Goal: Find contact information: Find contact information

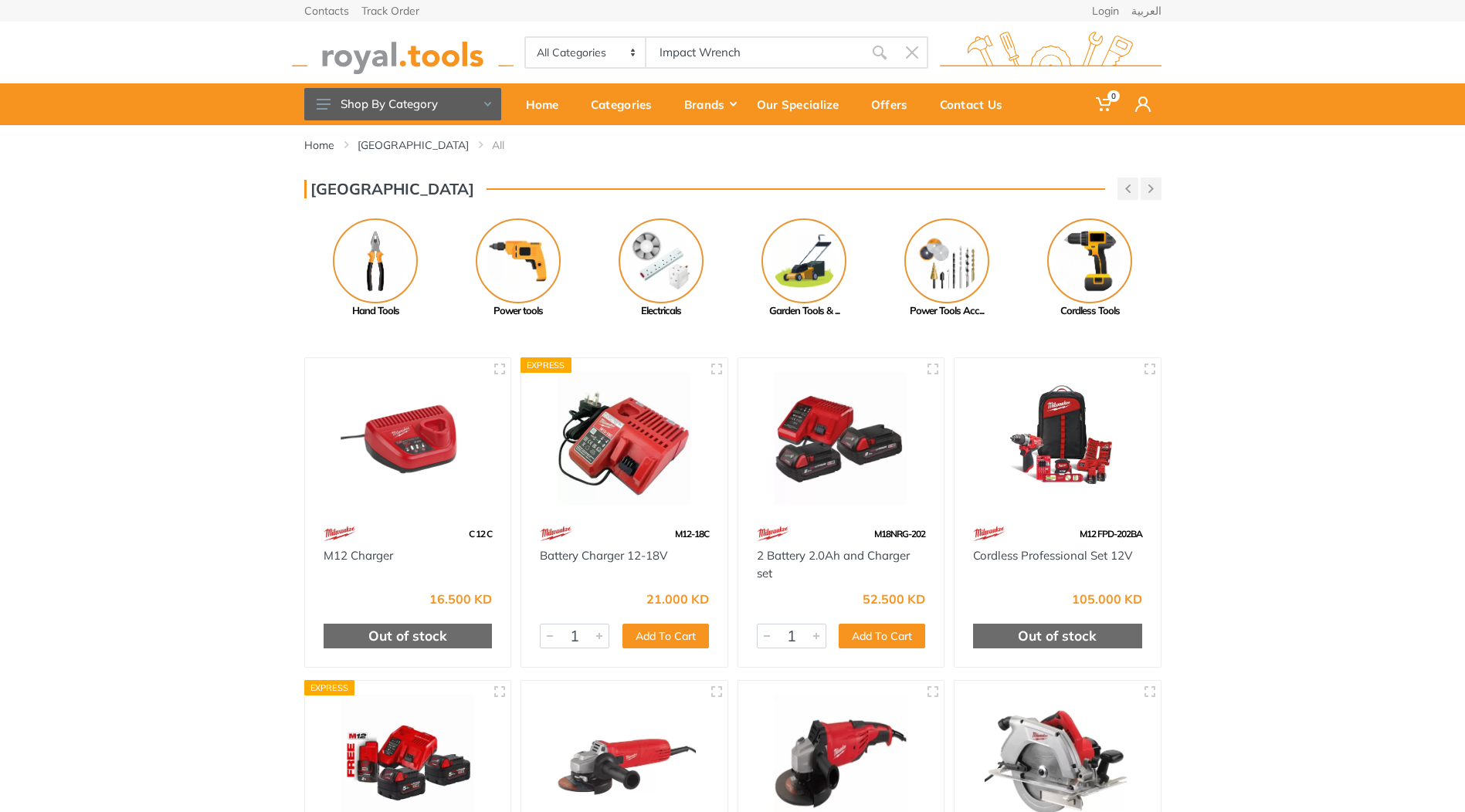
type input "Impact Wrench"
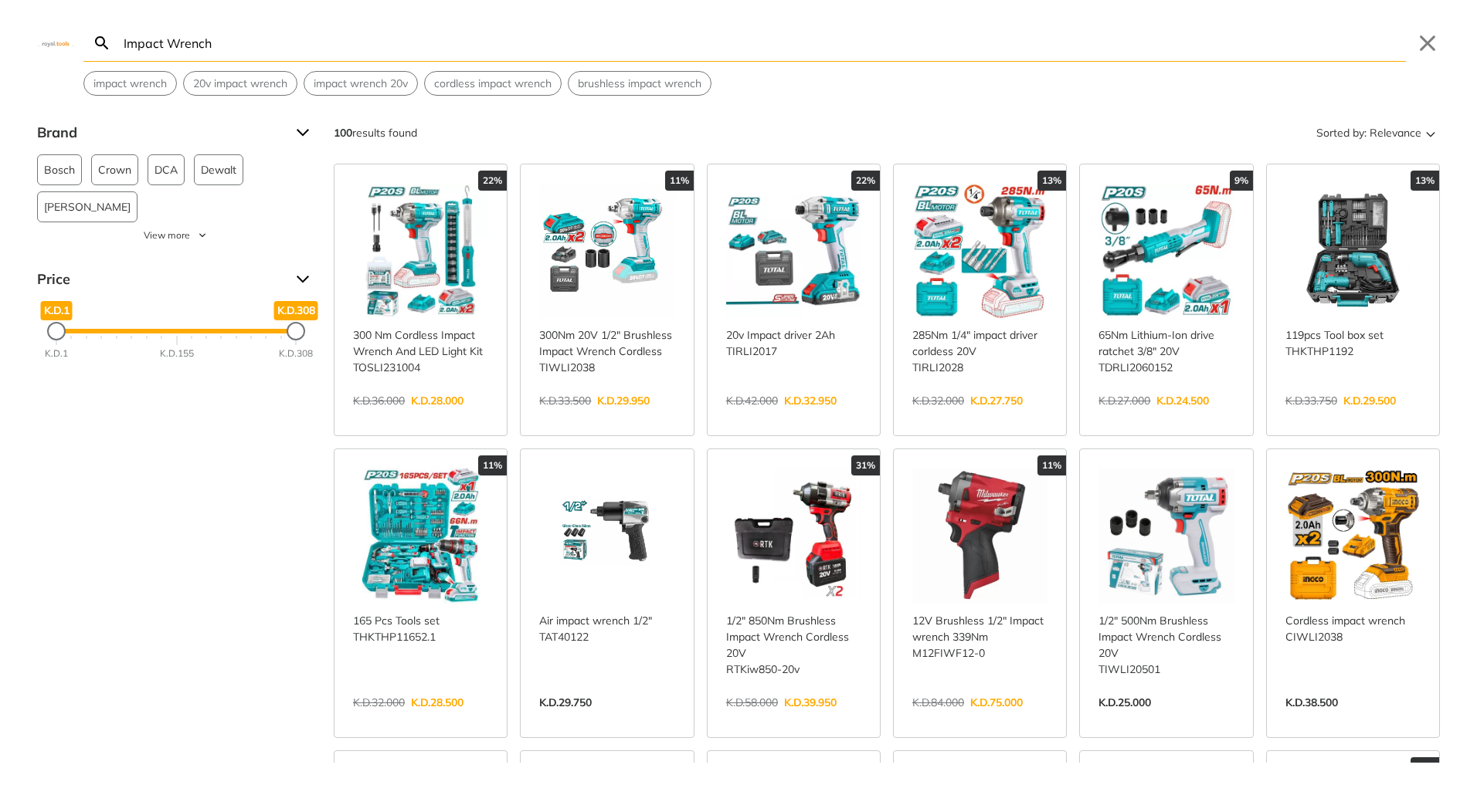
type input "Impact Wrench"
click at [975, 719] on link "View more →" at bounding box center [979, 719] width 135 height 0
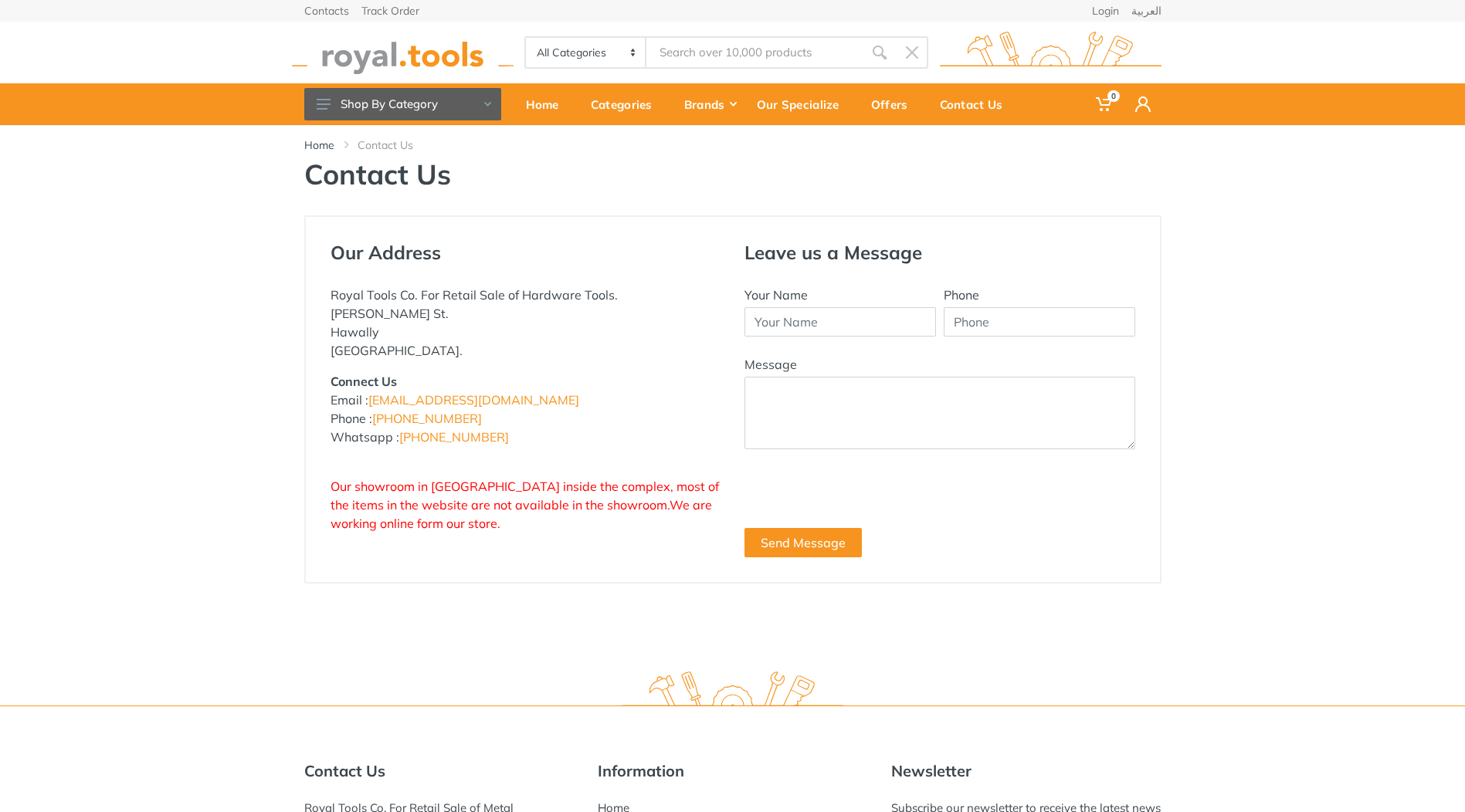
drag, startPoint x: 498, startPoint y: 438, endPoint x: 402, endPoint y: 446, distance: 96.3
click at [402, 446] on p "Connect Us Email : [EMAIL_ADDRESS][DOMAIN_NAME] Phone : [PHONE_NUMBER] Whatsapp…" at bounding box center [526, 409] width 391 height 74
copy link "+965 96777125"
